Goal: Task Accomplishment & Management: Use online tool/utility

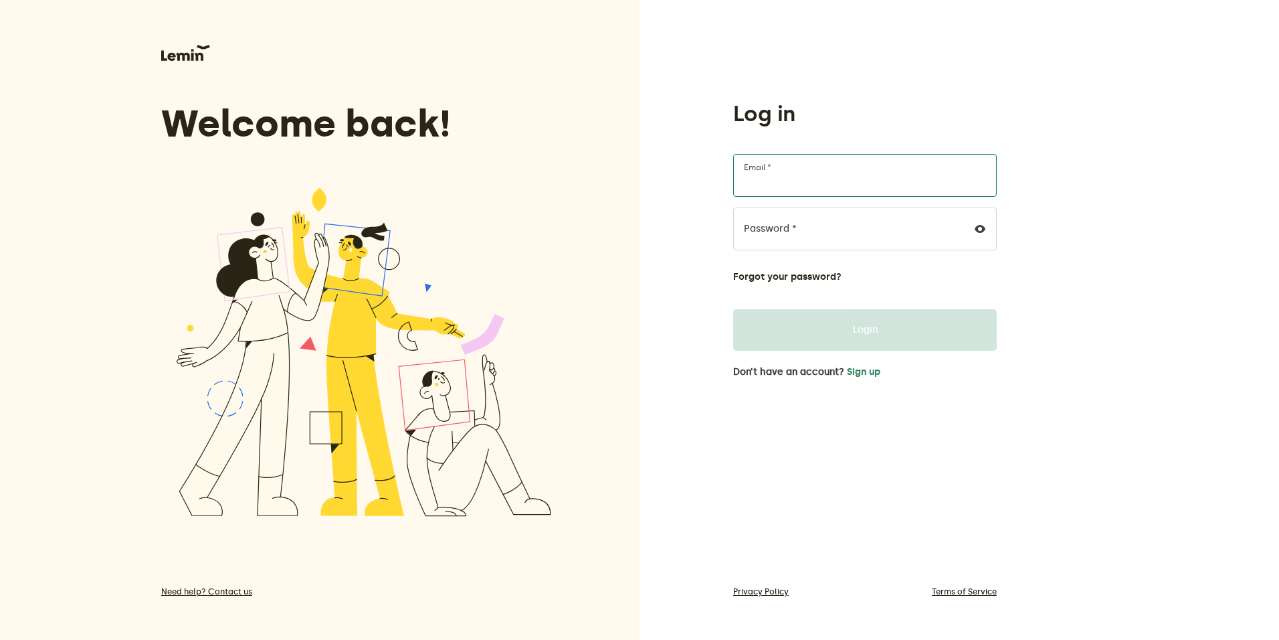
click at [757, 187] on input "Email *" at bounding box center [865, 175] width 264 height 43
type input "rostermast70@gmail.com"
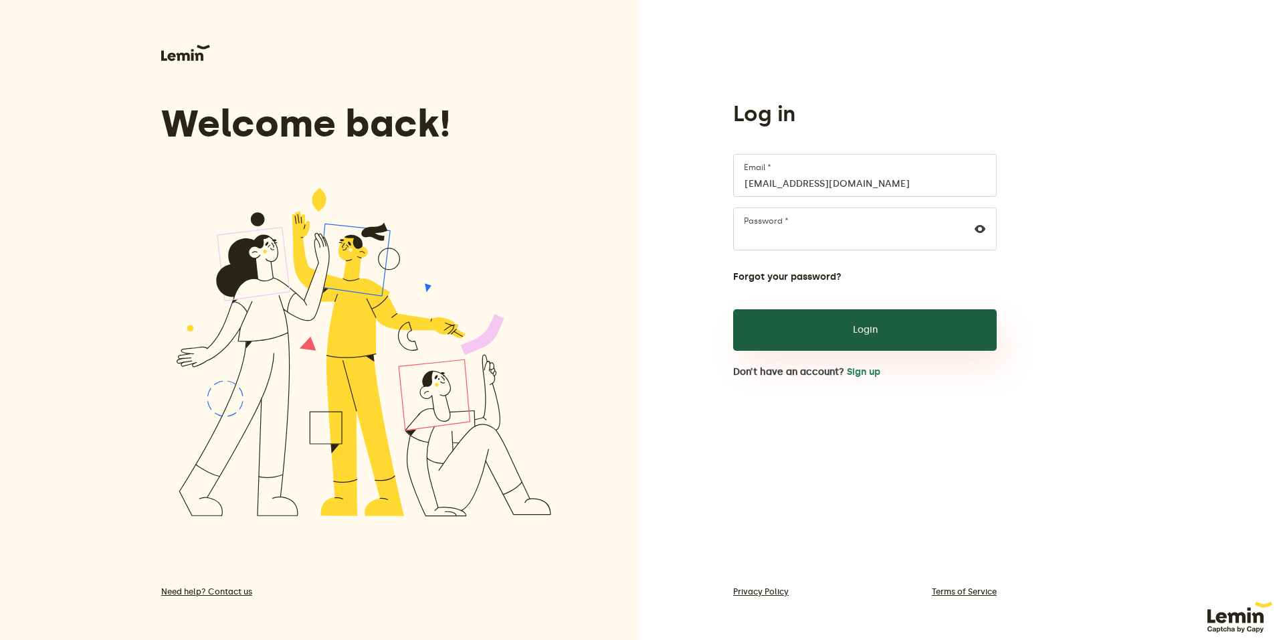
click at [804, 322] on button "Login" at bounding box center [865, 329] width 264 height 41
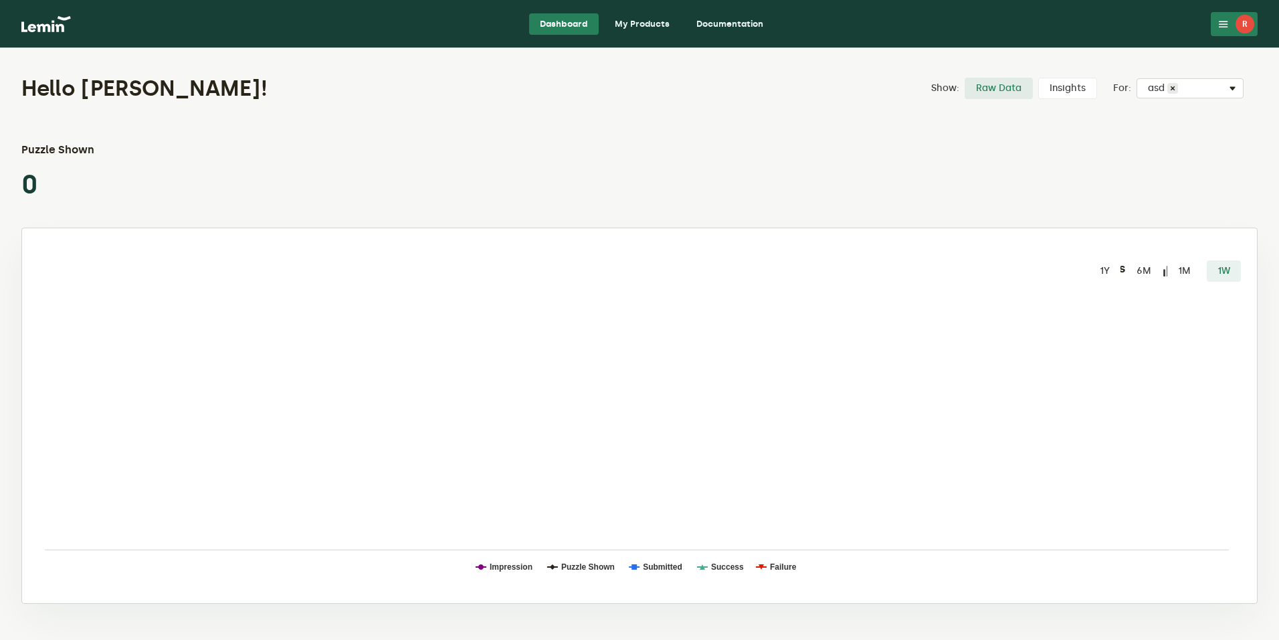
click at [656, 22] on link "My Products" at bounding box center [642, 23] width 76 height 21
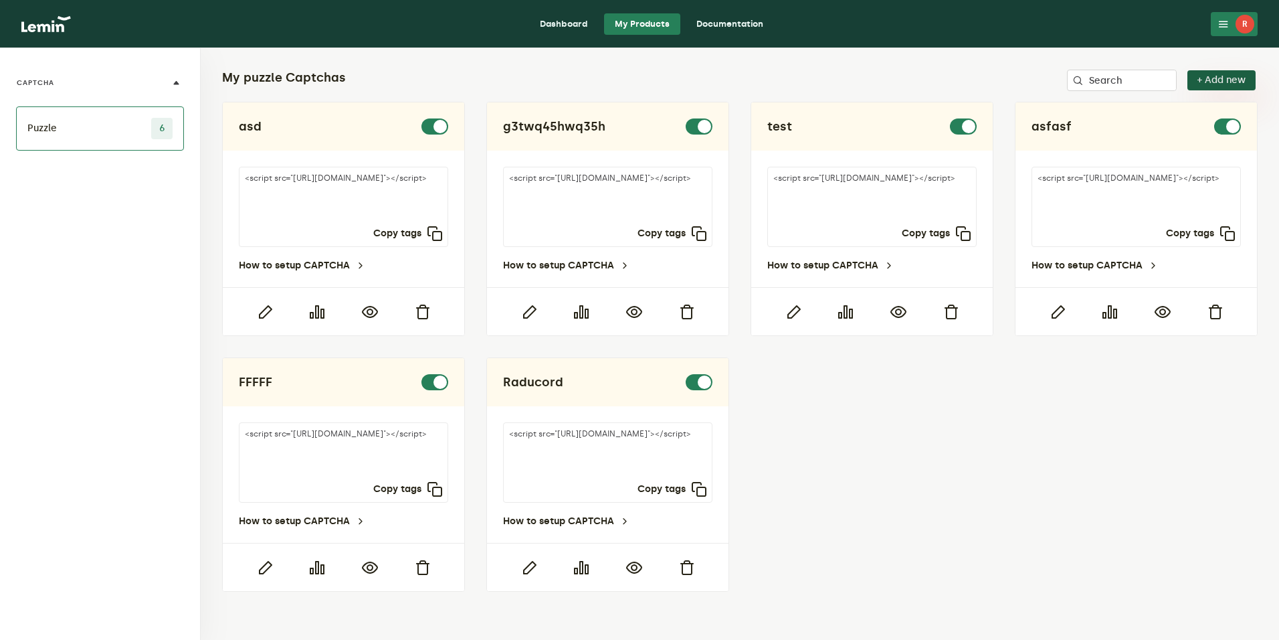
click at [1218, 75] on button "+ Add new" at bounding box center [1222, 80] width 68 height 20
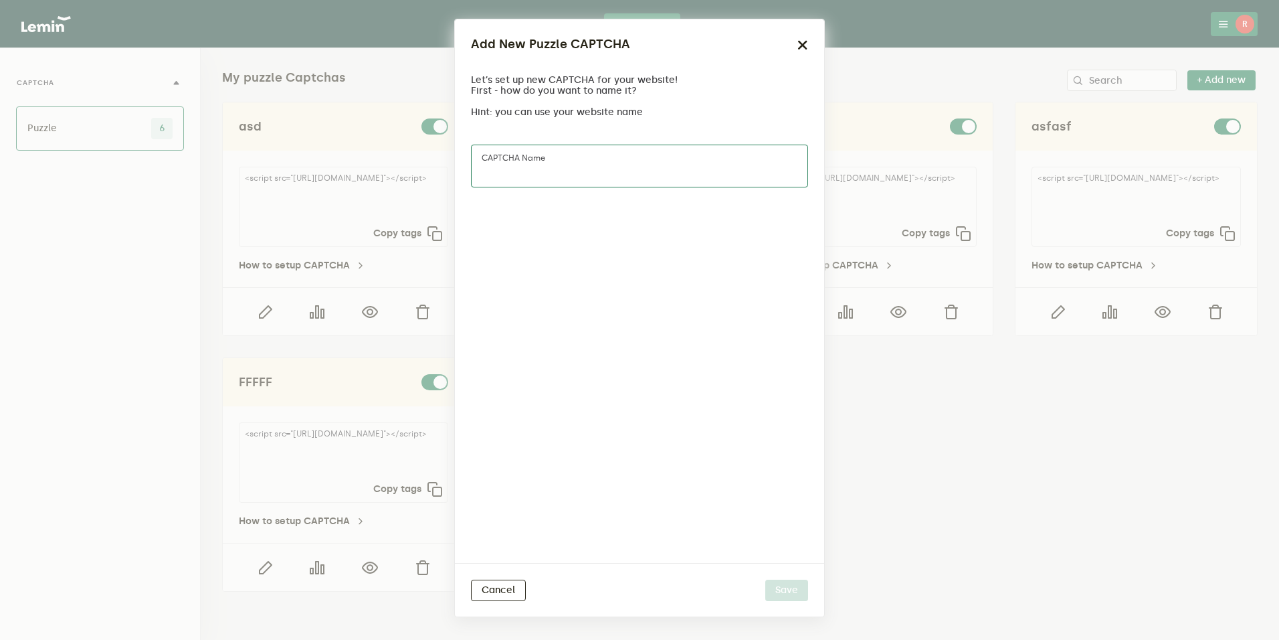
click at [633, 162] on input "CAPTCHA name" at bounding box center [639, 166] width 337 height 43
drag, startPoint x: 612, startPoint y: 165, endPoint x: 349, endPoint y: 165, distance: 262.3
click at [349, 165] on ngb-modal-window "Add New Puzzle CAPTCHA Let’s set up new CAPTCHA for your website! First - how d…" at bounding box center [639, 320] width 1279 height 640
type input "asfasf"
click at [642, 126] on div "Add New Puzzle CAPTCHA Let’s set up new CAPTCHA for your website! First - how d…" at bounding box center [639, 76] width 369 height 114
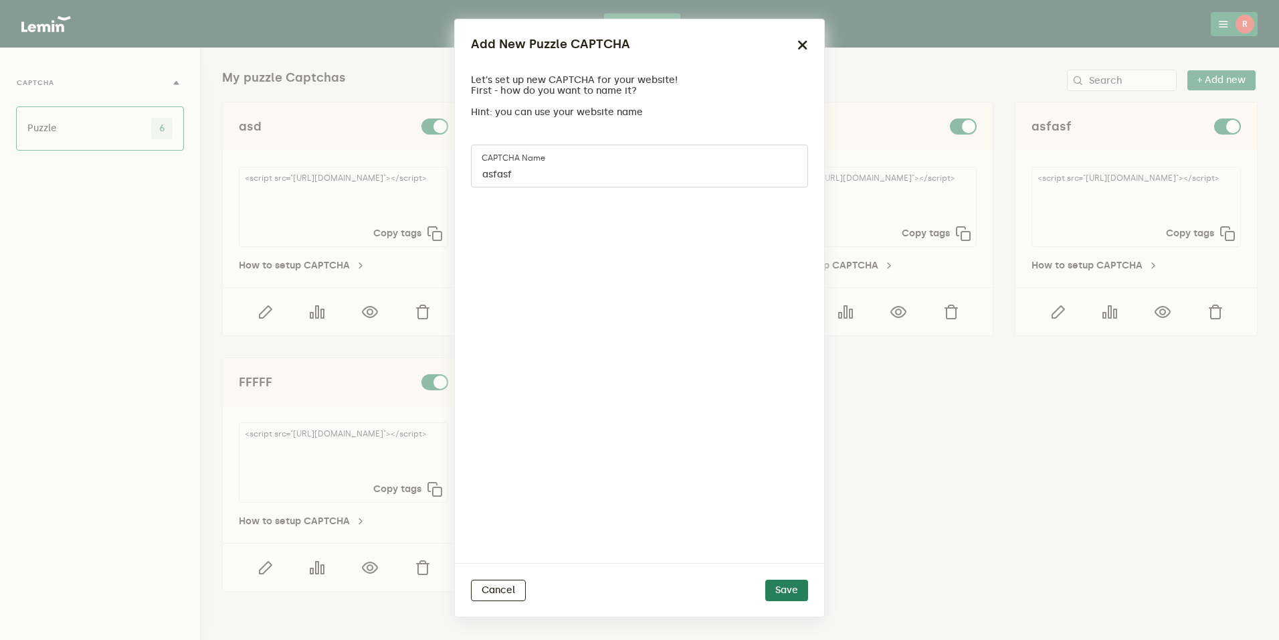
click at [796, 45] on div "Add New Puzzle CAPTCHA" at bounding box center [639, 44] width 337 height 18
click at [803, 48] on icon "button" at bounding box center [803, 44] width 11 height 11
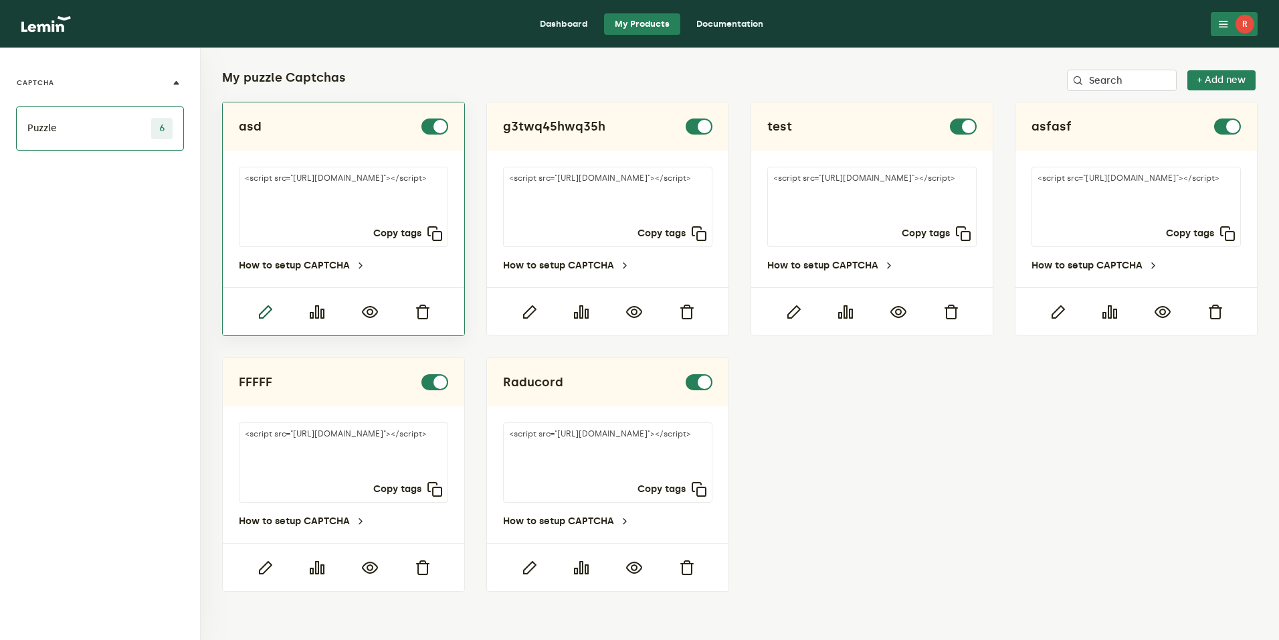
click at [264, 319] on icon "button" at bounding box center [265, 312] width 16 height 16
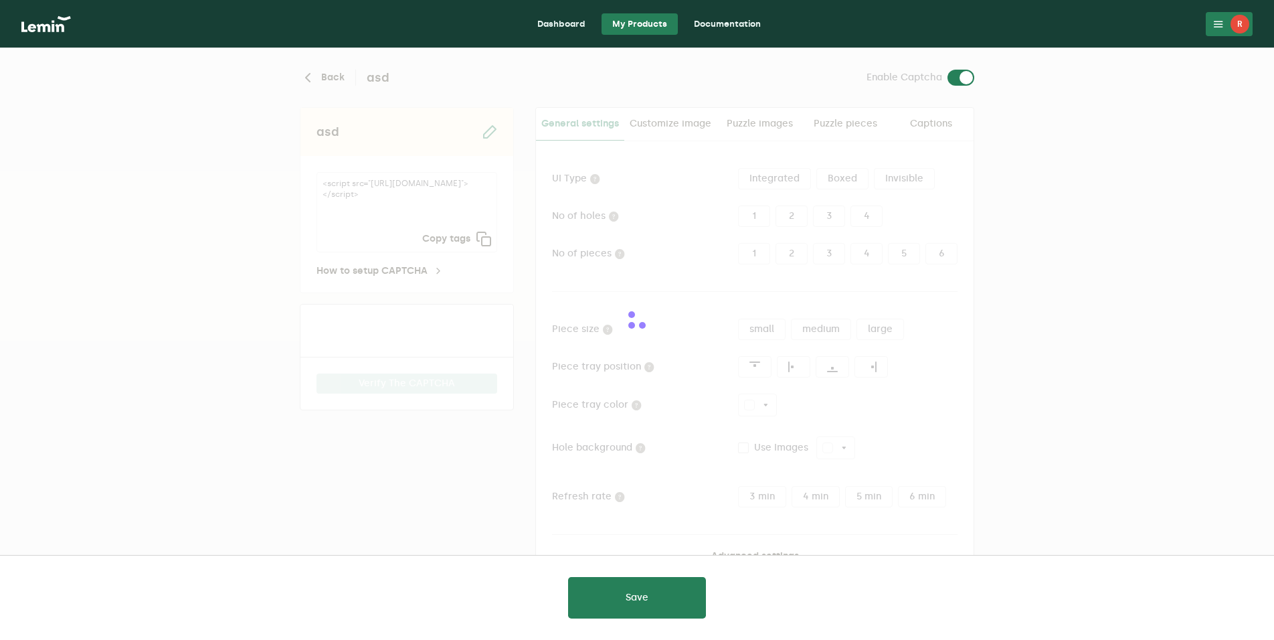
type input "white"
checkbox input "true"
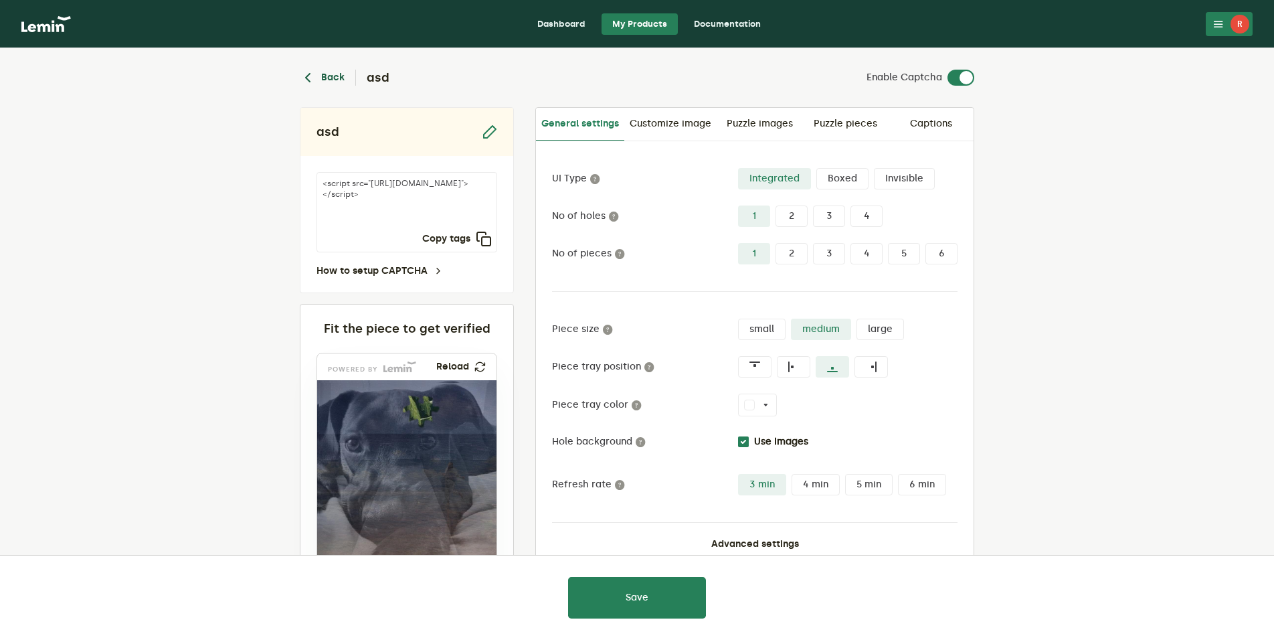
click at [305, 72] on icon "button" at bounding box center [308, 78] width 16 height 16
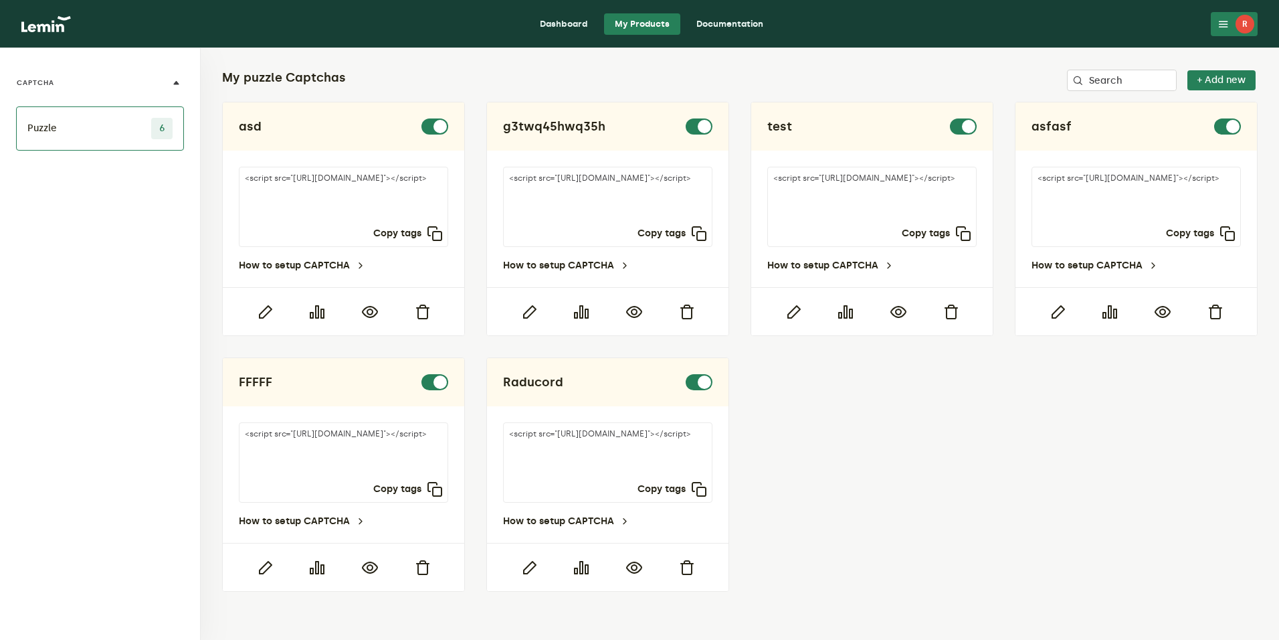
click at [944, 460] on div "asd <script src="https://api.leminnow.com/captcha/v1/cropped/CROPPED_02d6862_fe…" at bounding box center [740, 347] width 1036 height 490
click at [452, 82] on div "My puzzle Captchas Search + Add new" at bounding box center [740, 80] width 1036 height 21
click at [1204, 80] on button "+ Add new" at bounding box center [1222, 80] width 68 height 20
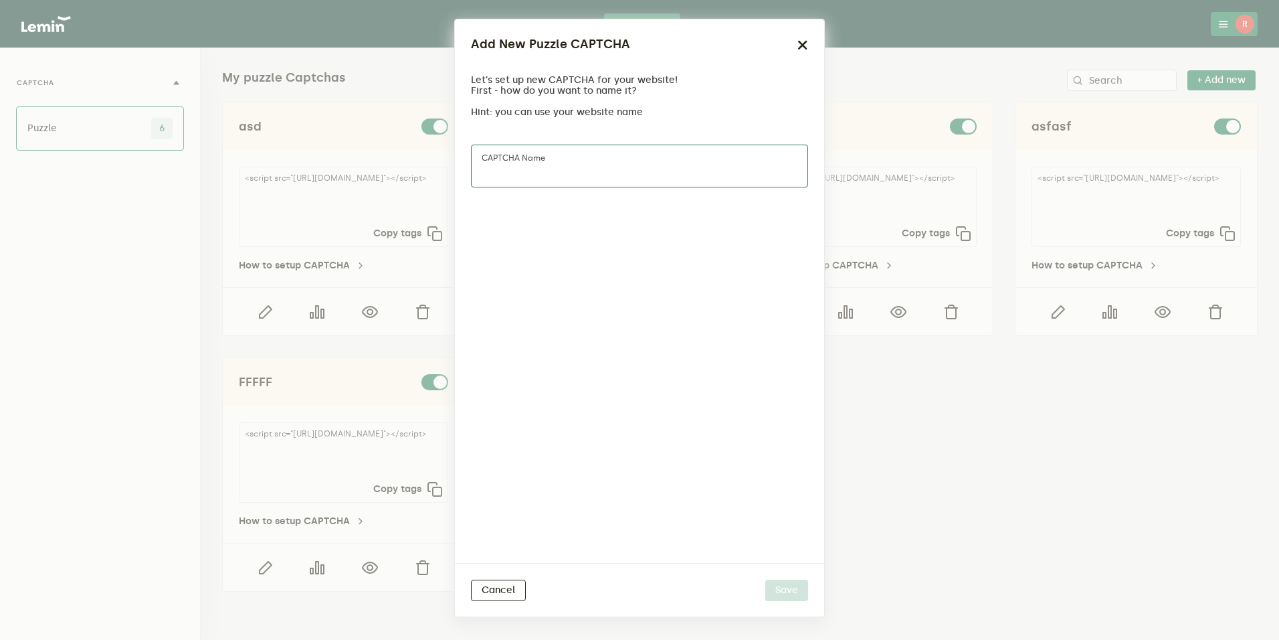
click at [608, 147] on input "CAPTCHA name" at bounding box center [639, 166] width 337 height 43
type input "asgag"
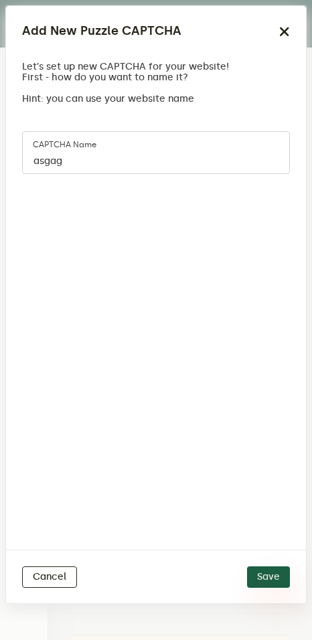
click at [258, 578] on button "Save" at bounding box center [268, 576] width 43 height 21
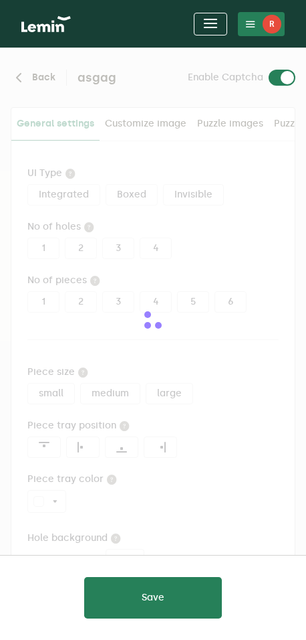
type input "white"
checkbox input "true"
